Goal: Answer question/provide support

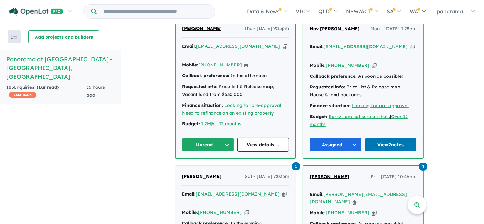
scroll to position [355, 0]
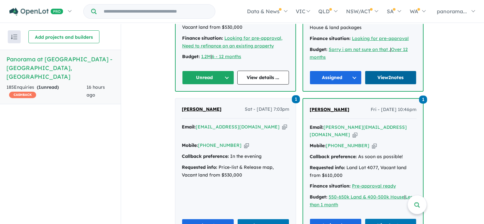
click at [400, 84] on link "View 2 notes" at bounding box center [391, 78] width 52 height 14
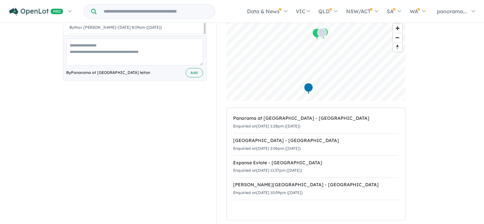
scroll to position [226, 0]
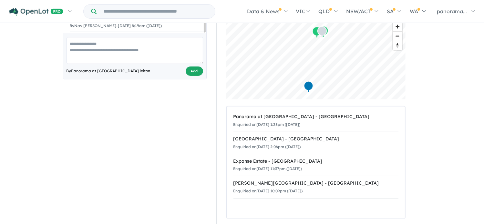
click at [200, 68] on button "Add" at bounding box center [194, 71] width 17 height 9
click at [126, 50] on textarea at bounding box center [135, 50] width 137 height 27
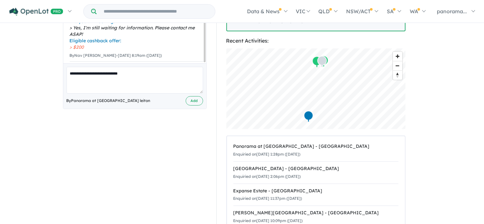
scroll to position [161, 0]
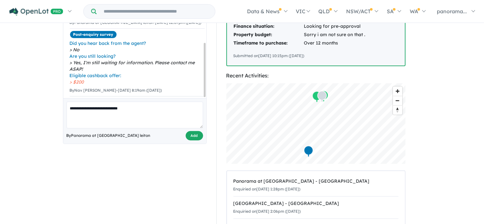
type textarea "**********"
click at [190, 134] on button "Add" at bounding box center [194, 135] width 17 height 9
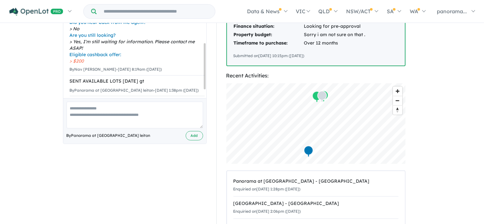
click at [116, 111] on textarea at bounding box center [135, 115] width 137 height 27
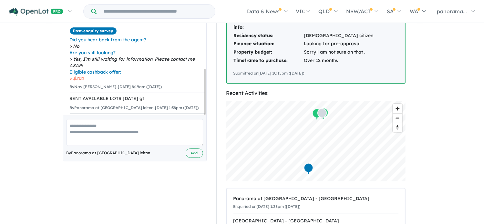
scroll to position [161, 0]
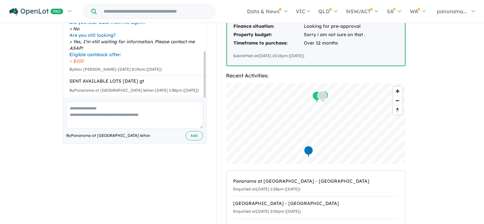
drag, startPoint x: 91, startPoint y: 106, endPoint x: 144, endPoint y: 142, distance: 64.3
click at [91, 106] on textarea at bounding box center [135, 115] width 137 height 27
click at [159, 115] on textarea "**********" at bounding box center [135, 115] width 137 height 27
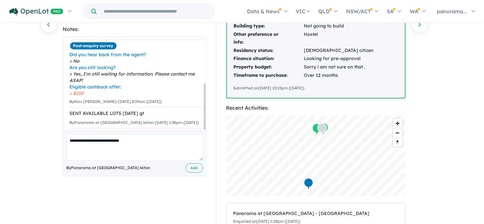
scroll to position [0, 0]
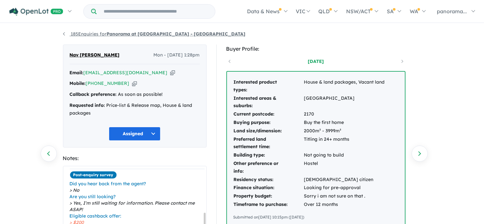
type textarea "**********"
click at [64, 33] on link "185 Enquiries for Panorama at [GEOGRAPHIC_DATA] - [GEOGRAPHIC_DATA]" at bounding box center [154, 34] width 183 height 6
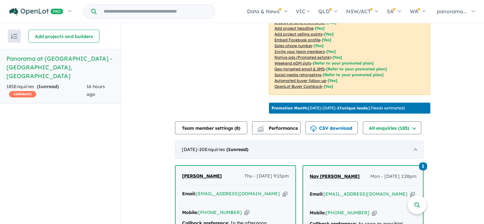
scroll to position [269, 0]
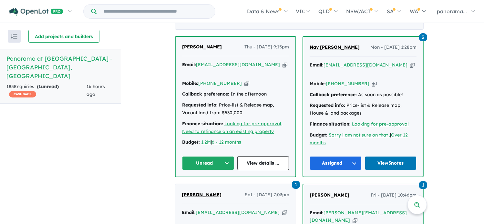
drag, startPoint x: 210, startPoint y: 168, endPoint x: 221, endPoint y: 168, distance: 11.0
click at [210, 168] on button "Unread" at bounding box center [208, 163] width 52 height 14
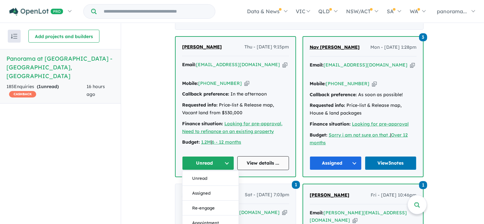
click at [258, 170] on link "View details ..." at bounding box center [263, 163] width 52 height 14
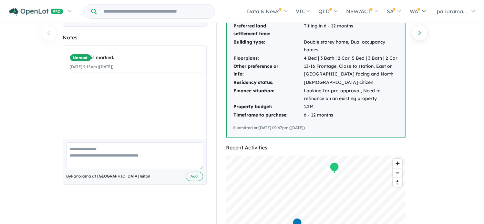
scroll to position [226, 0]
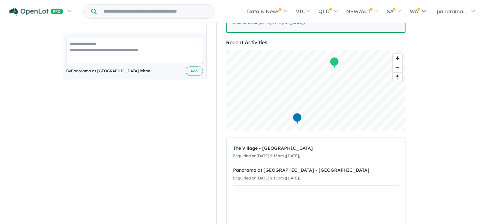
click at [98, 47] on textarea at bounding box center [135, 50] width 137 height 27
type textarea "**********"
click at [198, 72] on button "Add" at bounding box center [194, 71] width 17 height 9
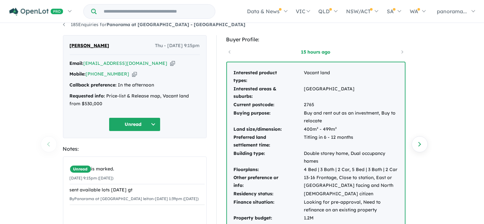
scroll to position [0, 0]
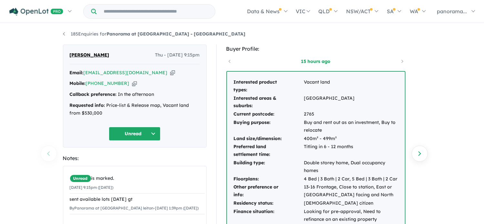
click at [138, 135] on button "Unread" at bounding box center [135, 134] width 52 height 14
drag, startPoint x: 130, startPoint y: 163, endPoint x: 131, endPoint y: 158, distance: 4.9
click at [130, 163] on button "Assigned" at bounding box center [137, 163] width 56 height 15
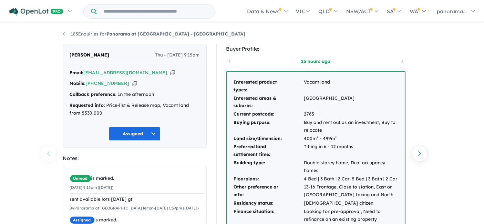
click at [64, 33] on link "185 Enquiries for Panorama at [GEOGRAPHIC_DATA] - [GEOGRAPHIC_DATA]" at bounding box center [154, 34] width 183 height 6
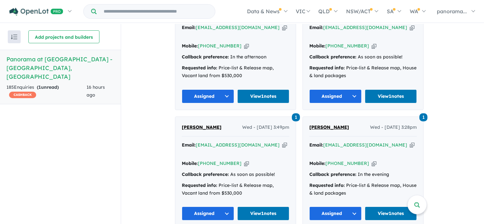
scroll to position [915, 0]
